Goal: Consume media (video, audio): Consume media (video, audio)

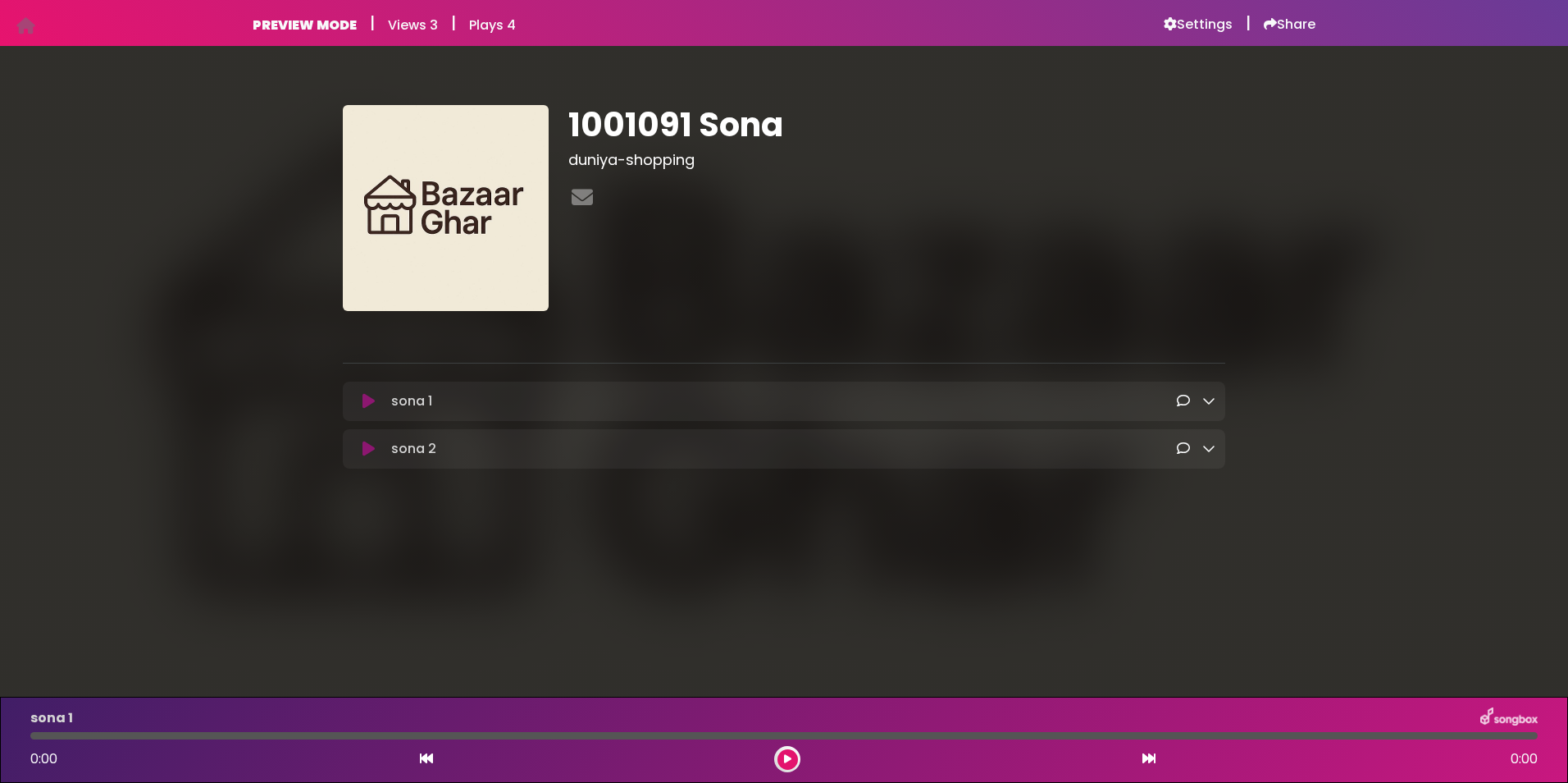
click at [369, 403] on icon at bounding box center [369, 401] width 12 height 16
click at [369, 402] on icon at bounding box center [369, 401] width 12 height 16
click at [369, 397] on icon at bounding box center [369, 401] width 12 height 16
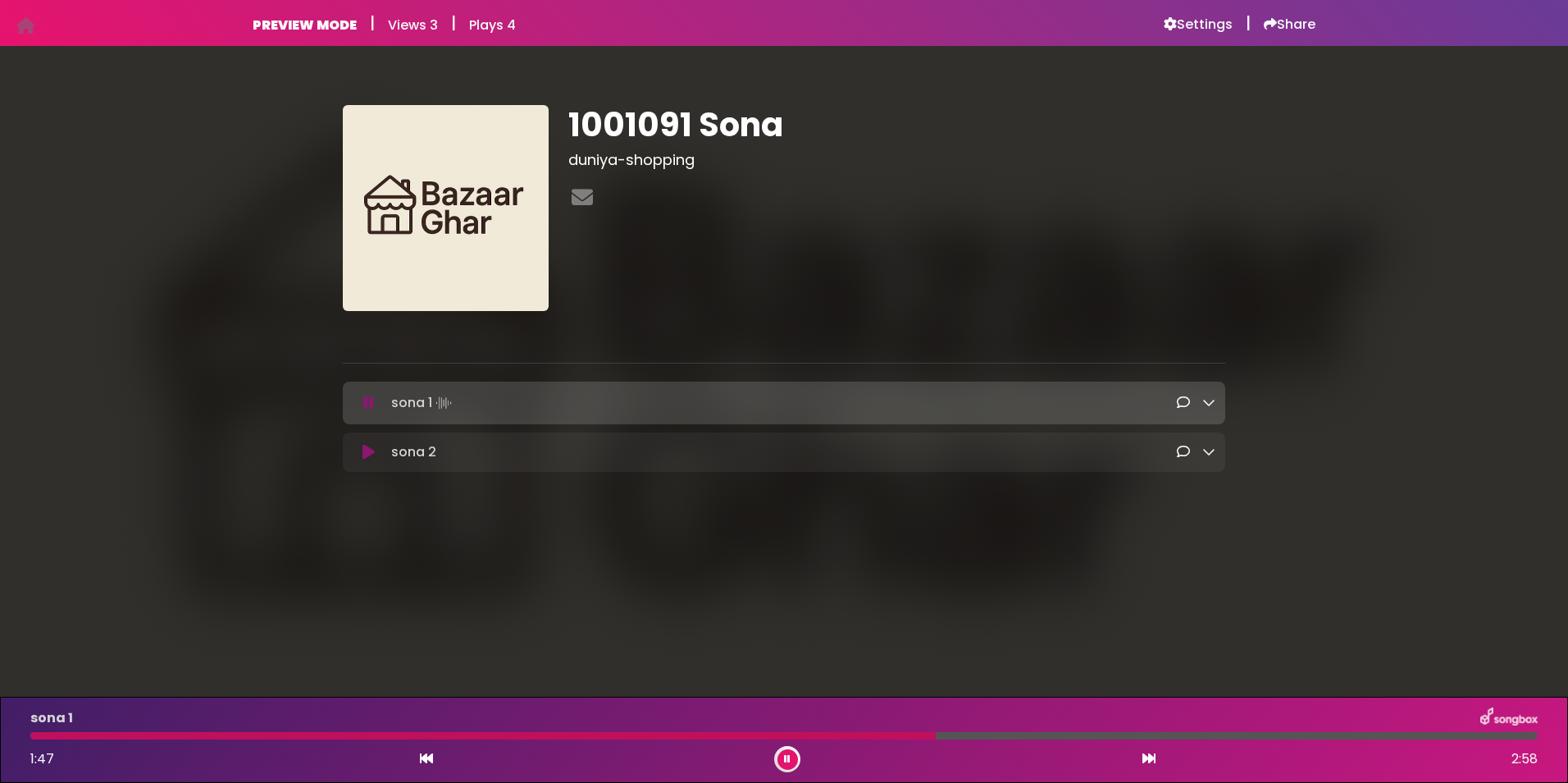
click at [787, 760] on icon at bounding box center [787, 758] width 7 height 9
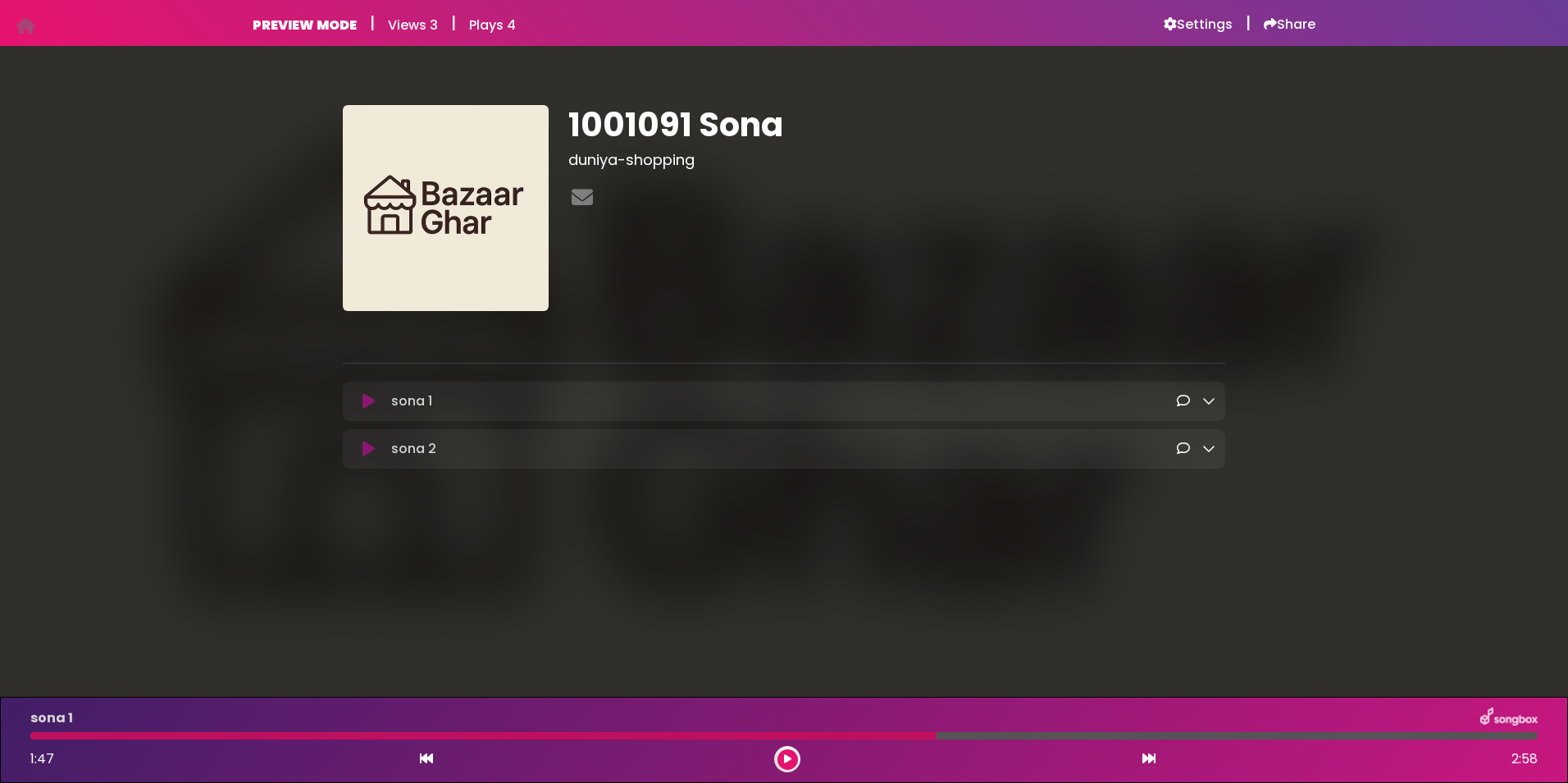
click at [369, 452] on icon at bounding box center [369, 449] width 12 height 16
click at [368, 440] on div "sona 2 Loading Track..." at bounding box center [784, 449] width 862 height 20
click at [1206, 400] on icon at bounding box center [1208, 400] width 13 height 13
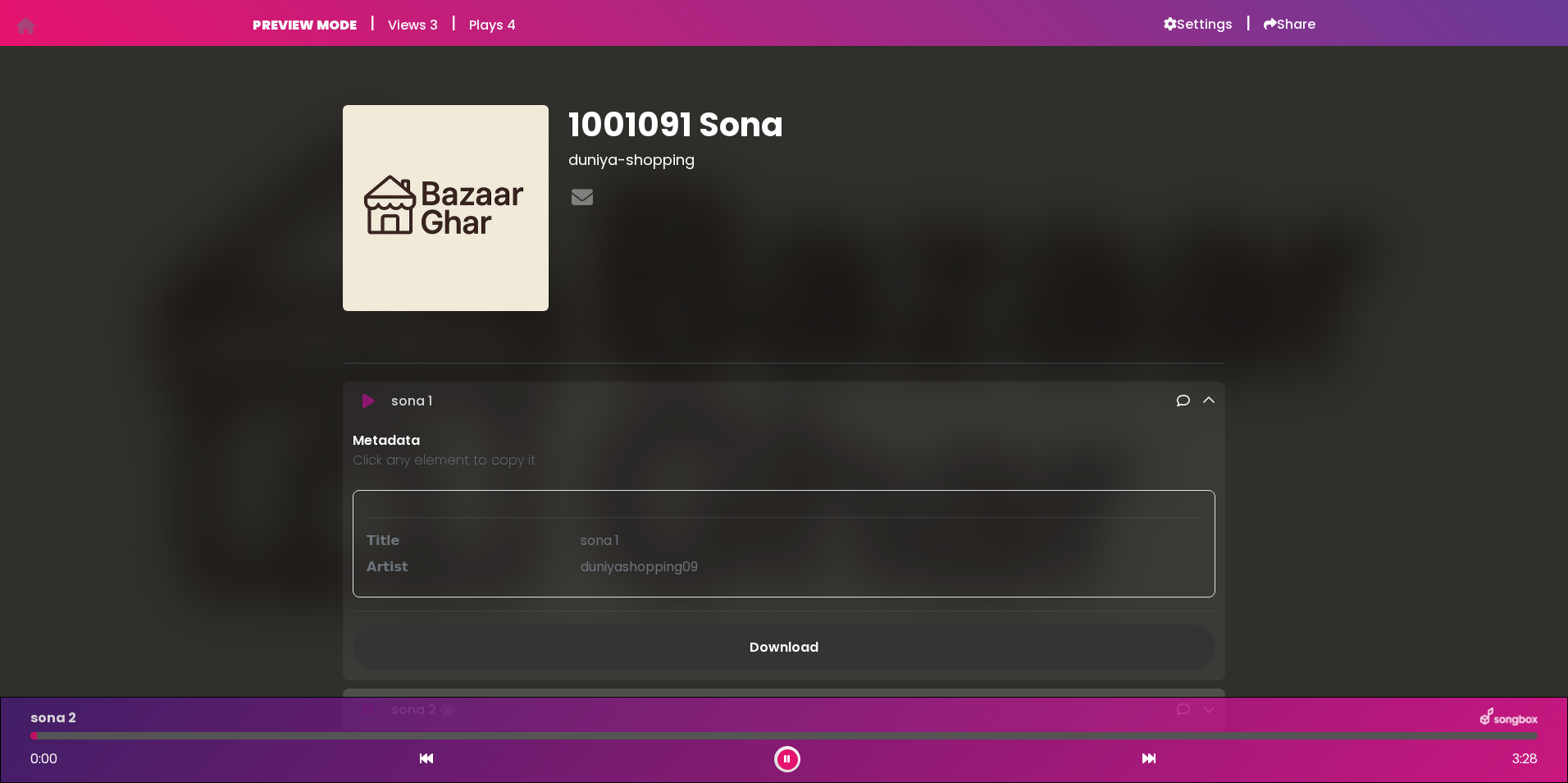
click at [783, 756] on button at bounding box center [788, 759] width 21 height 21
click at [1216, 400] on div "sona 1 Loading Track..." at bounding box center [784, 401] width 882 height 20
click at [1211, 400] on icon at bounding box center [1208, 400] width 13 height 13
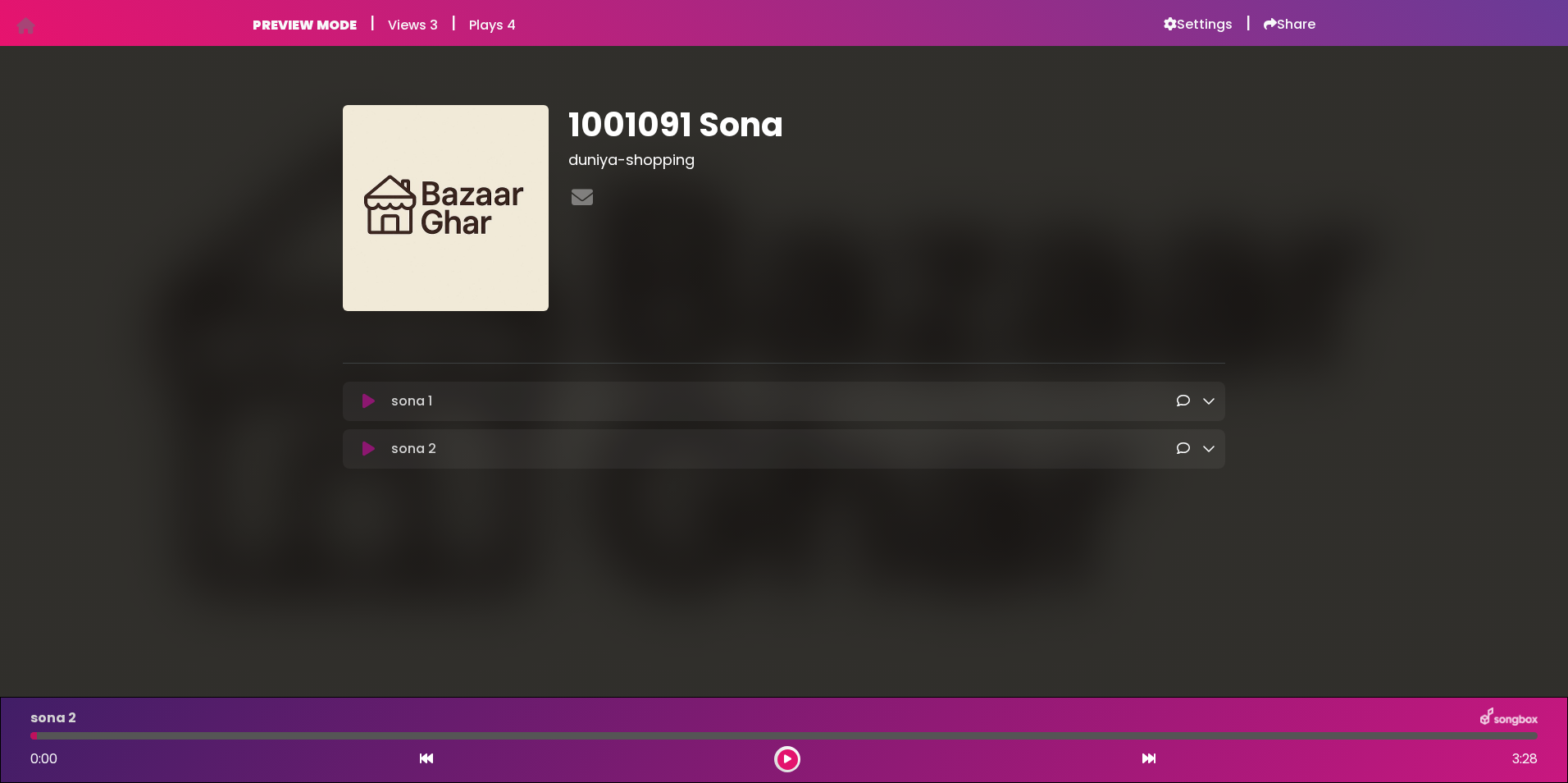
click at [370, 454] on icon at bounding box center [369, 449] width 12 height 16
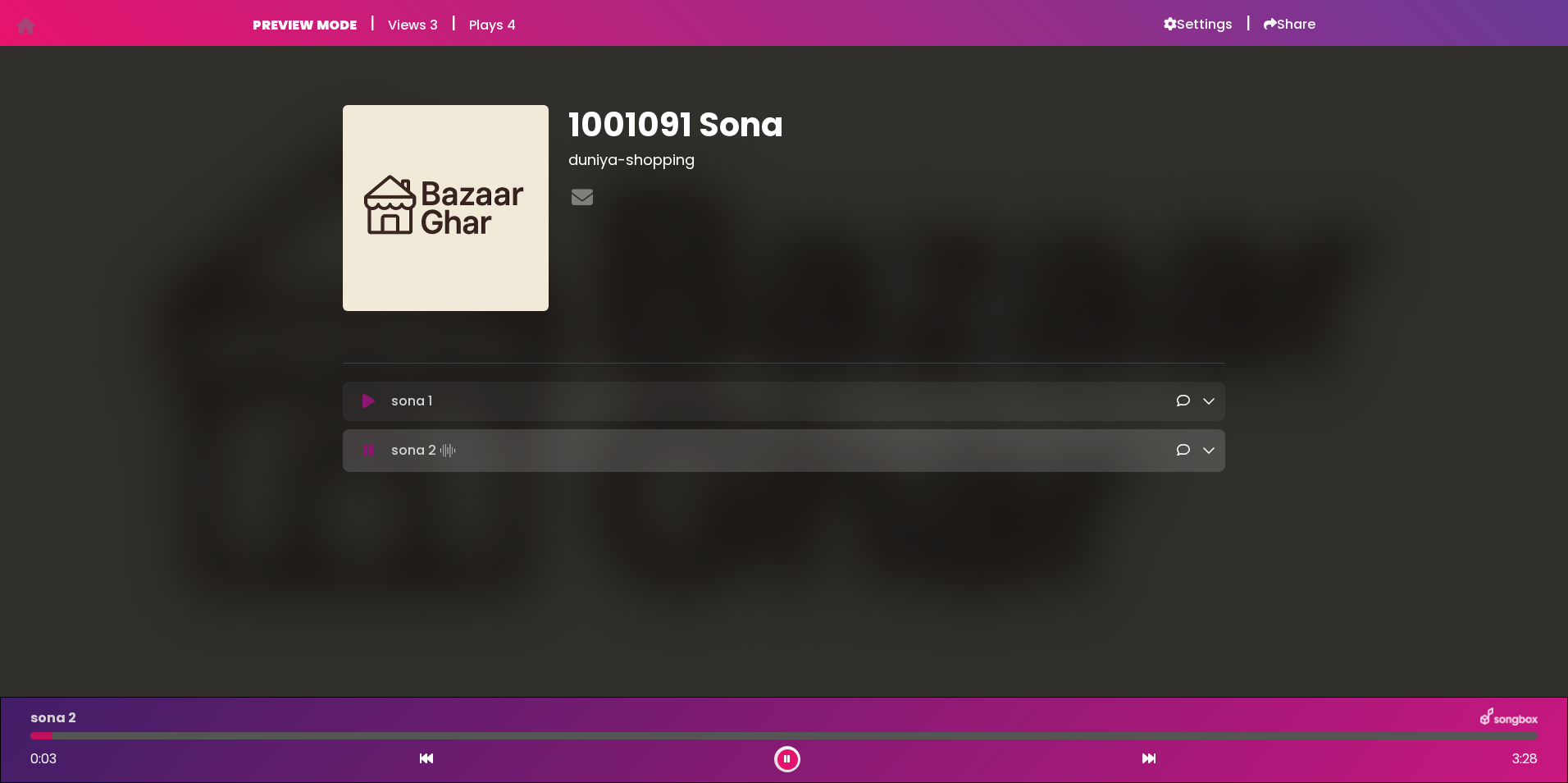
click at [86, 732] on div at bounding box center [784, 735] width 1507 height 8
click at [86, 737] on div at bounding box center [58, 735] width 57 height 8
click at [794, 756] on button at bounding box center [788, 759] width 21 height 21
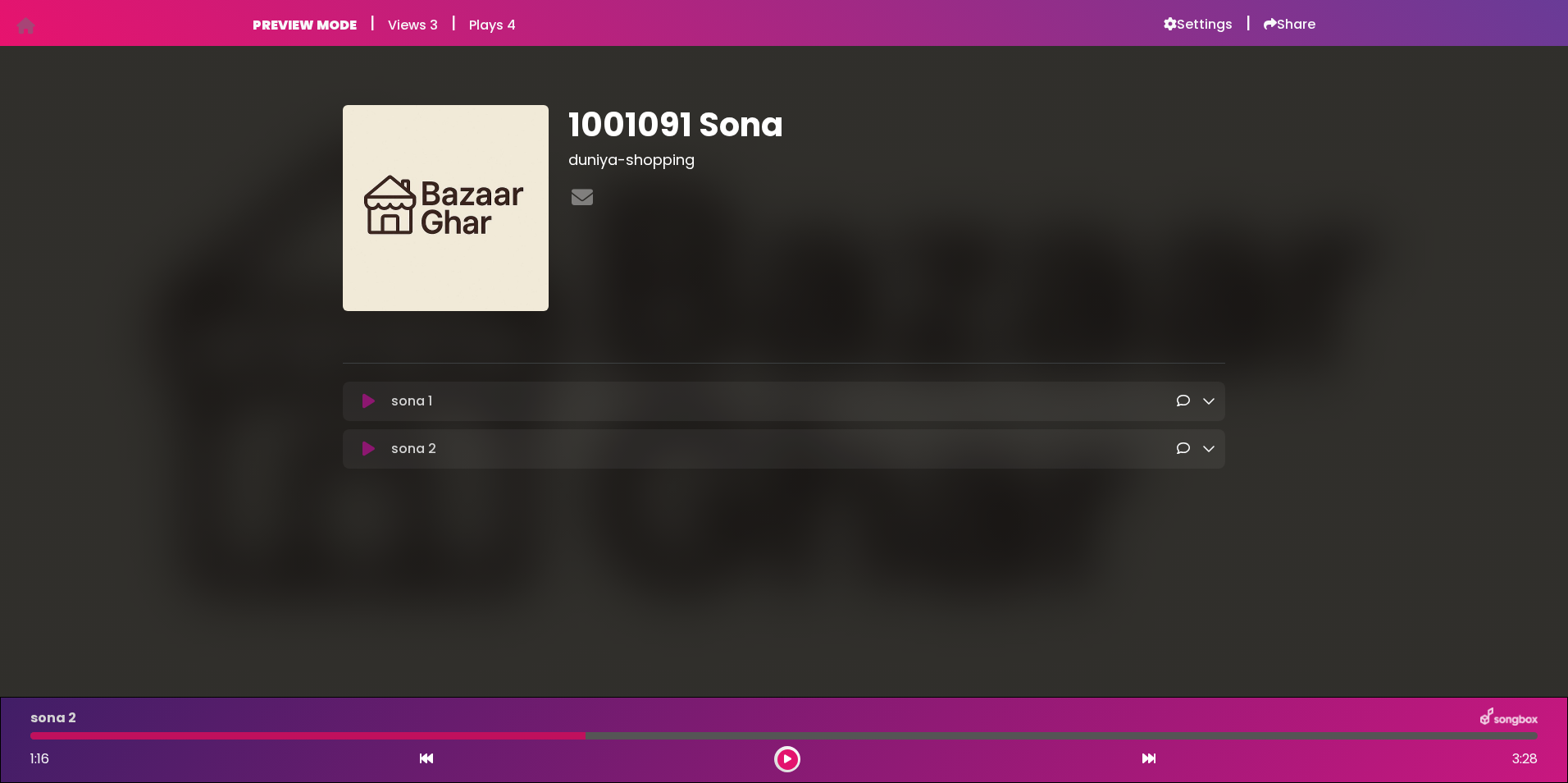
click at [788, 758] on icon at bounding box center [787, 758] width 8 height 9
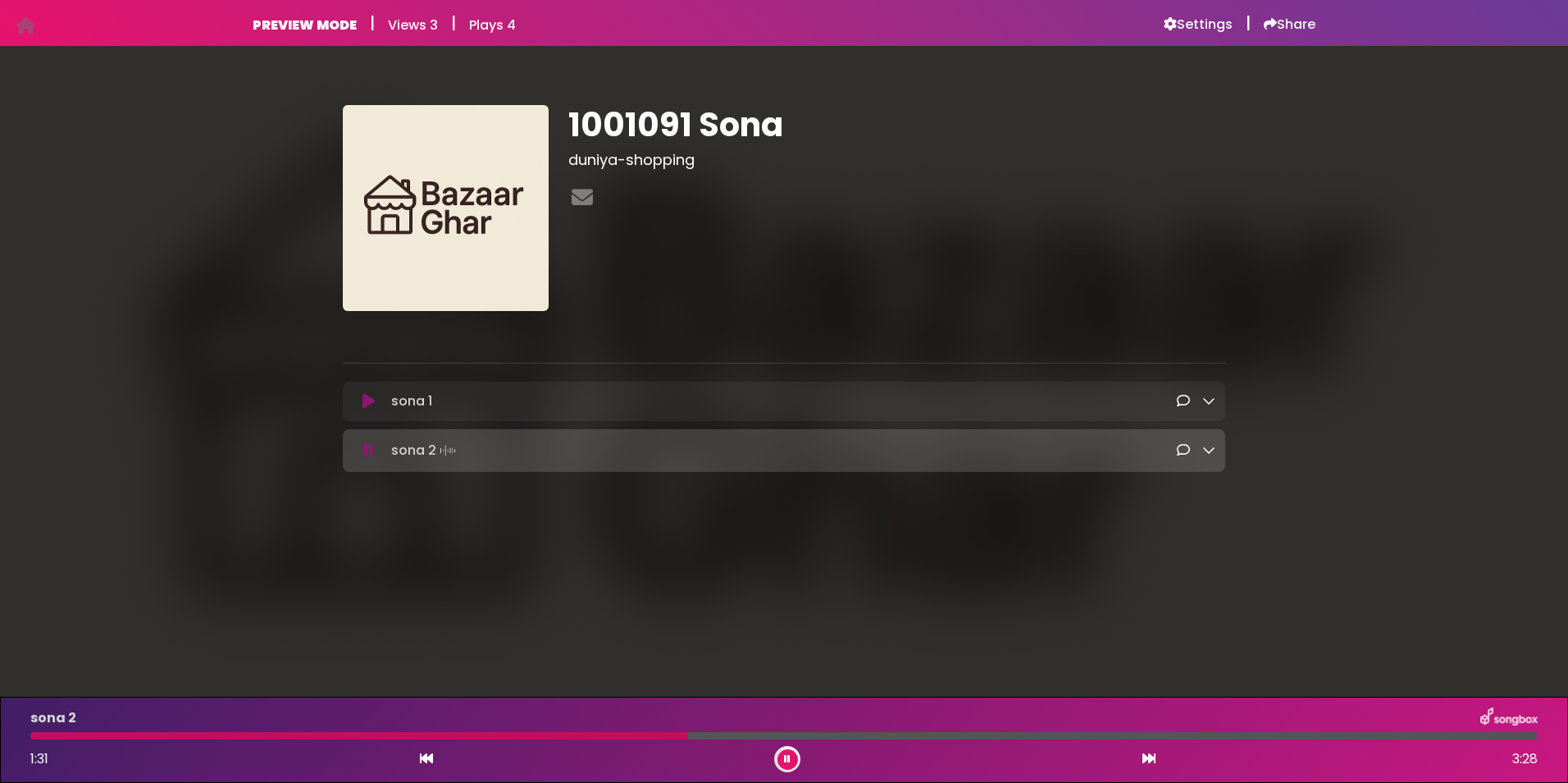
click at [724, 732] on div at bounding box center [784, 735] width 1507 height 8
click at [775, 732] on div at bounding box center [784, 735] width 1507 height 8
click at [820, 733] on div at bounding box center [784, 735] width 1507 height 8
click at [791, 753] on button at bounding box center [788, 759] width 21 height 21
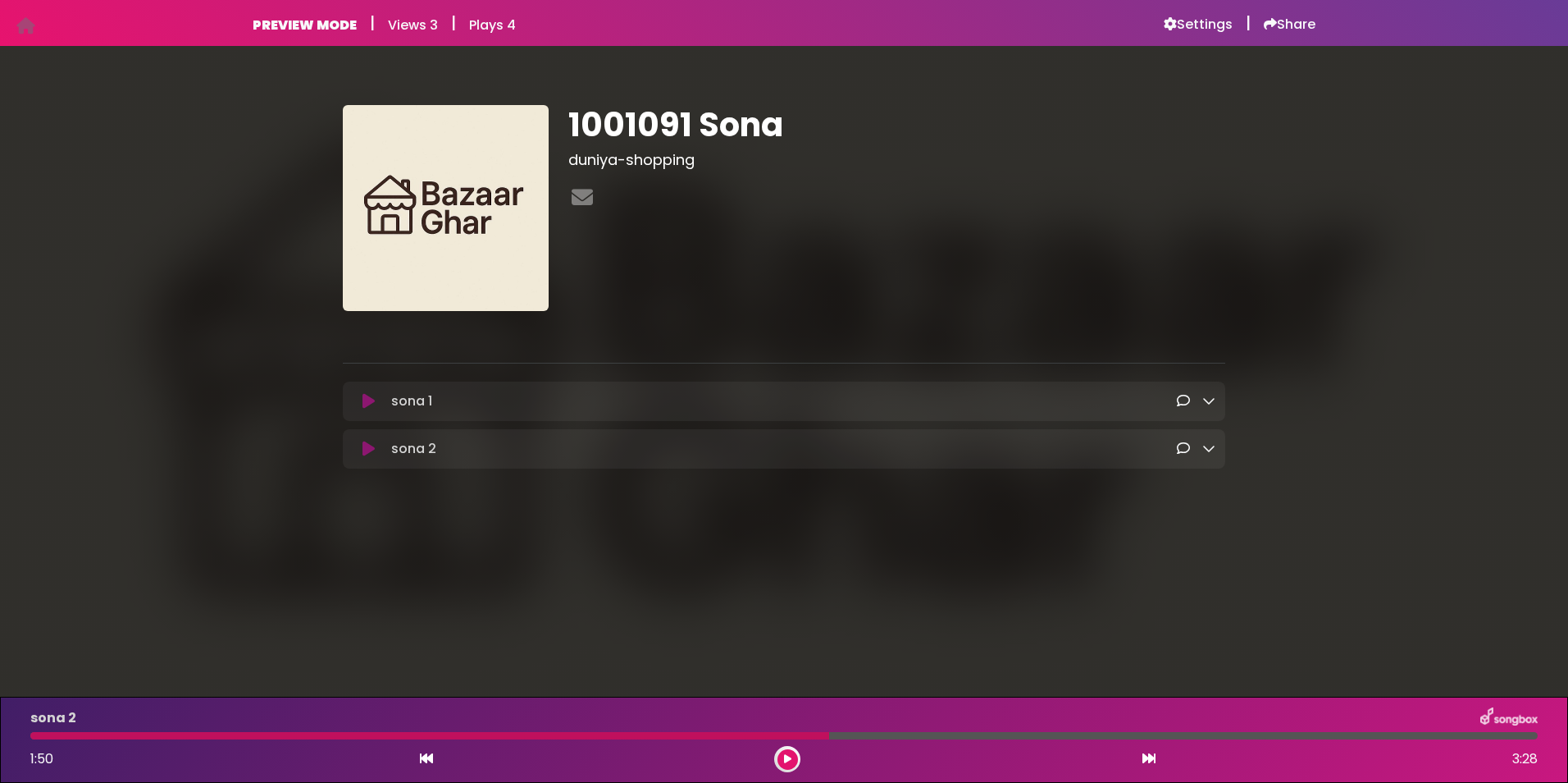
click at [612, 127] on h1 "1001091 Sona" at bounding box center [897, 124] width 657 height 39
copy div "1001091 Sona"
click at [792, 760] on button at bounding box center [788, 759] width 21 height 21
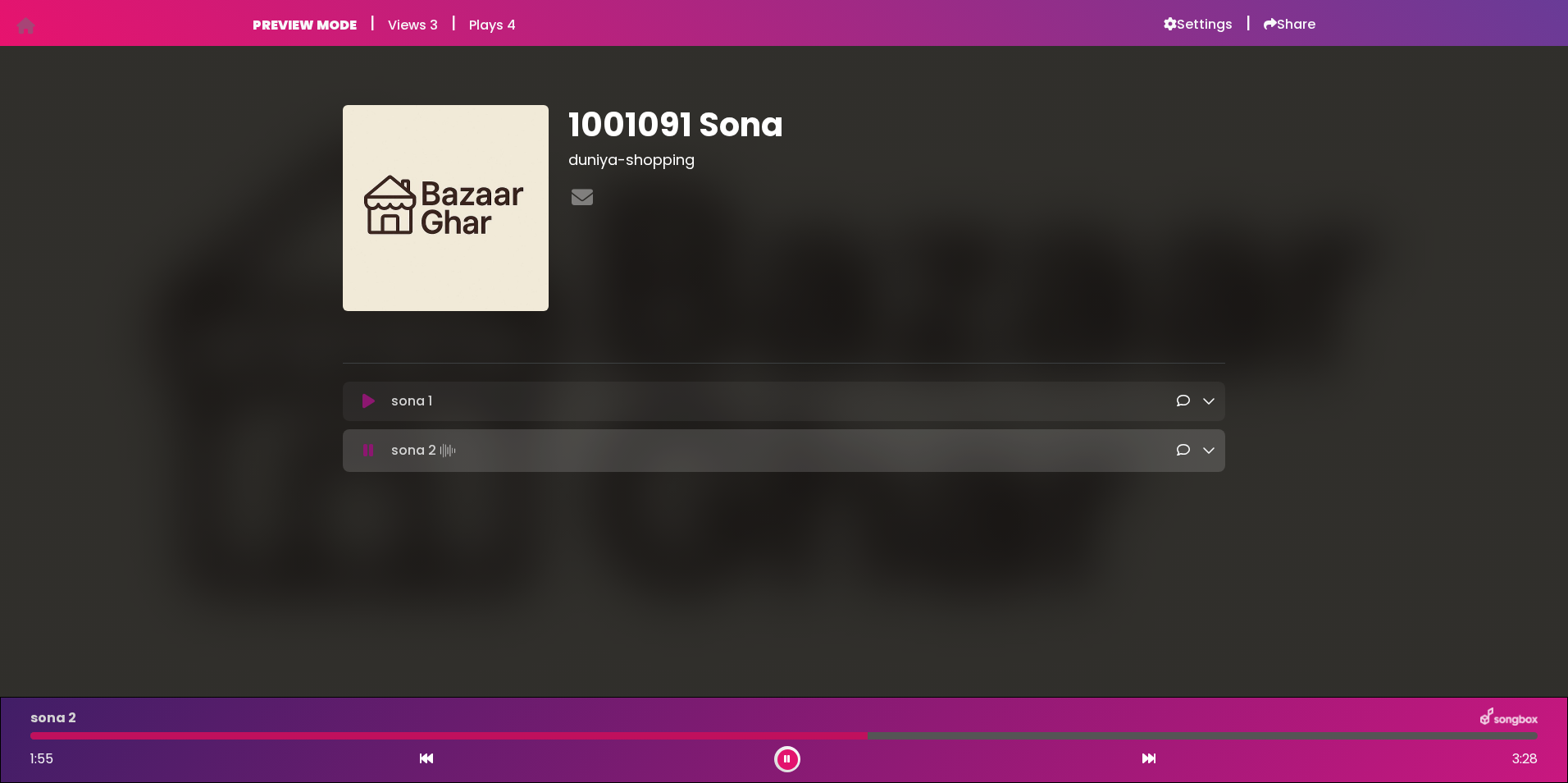
click at [142, 736] on div at bounding box center [448, 735] width 838 height 8
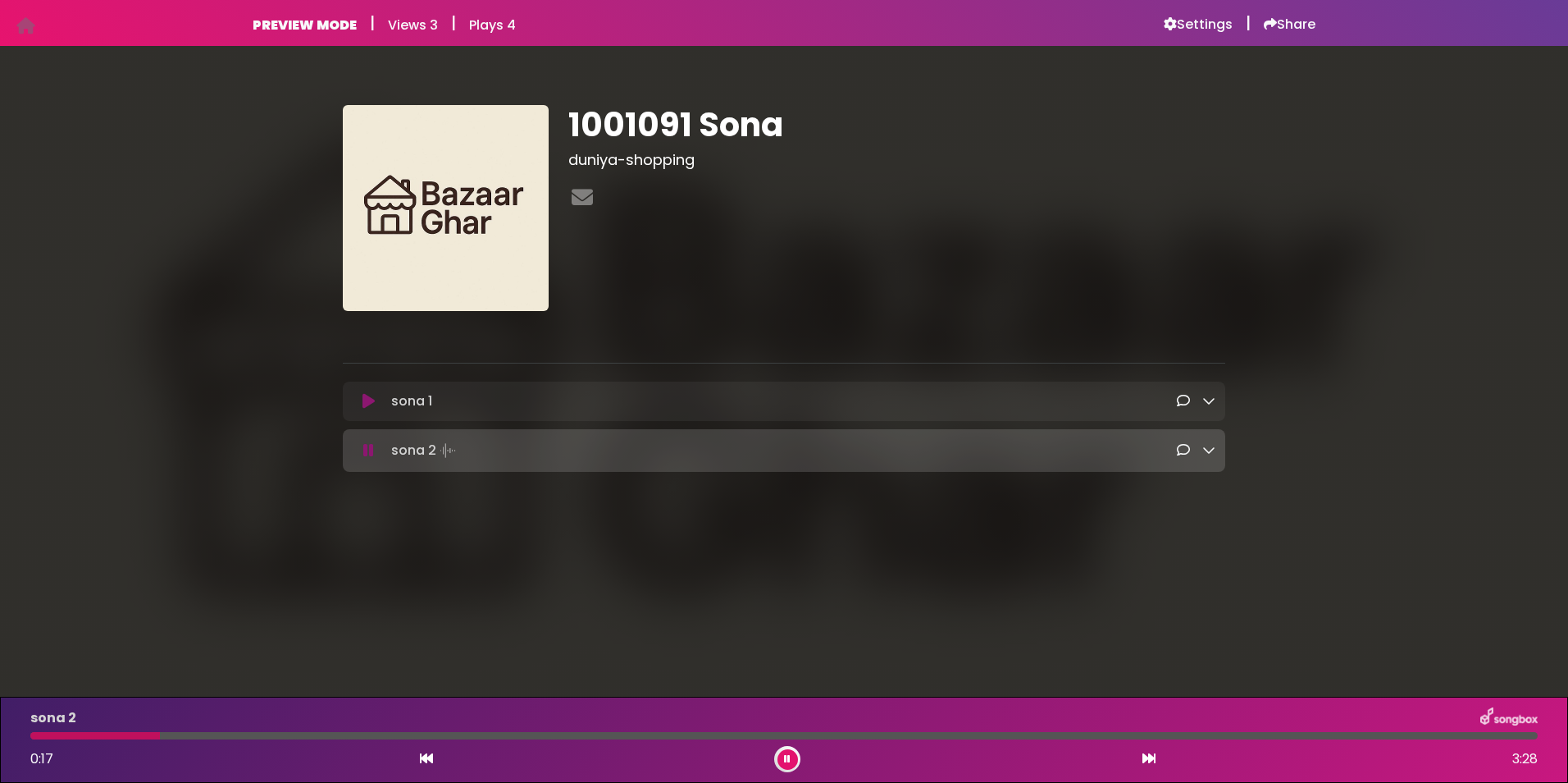
click at [790, 759] on button at bounding box center [788, 759] width 21 height 21
